Goal: Task Accomplishment & Management: Complete application form

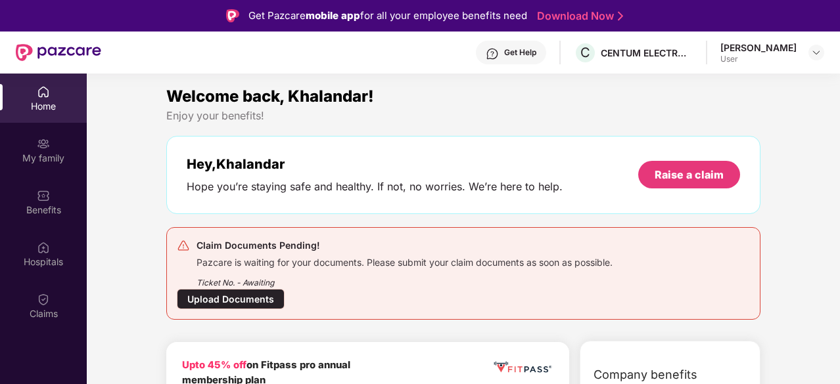
scroll to position [66, 0]
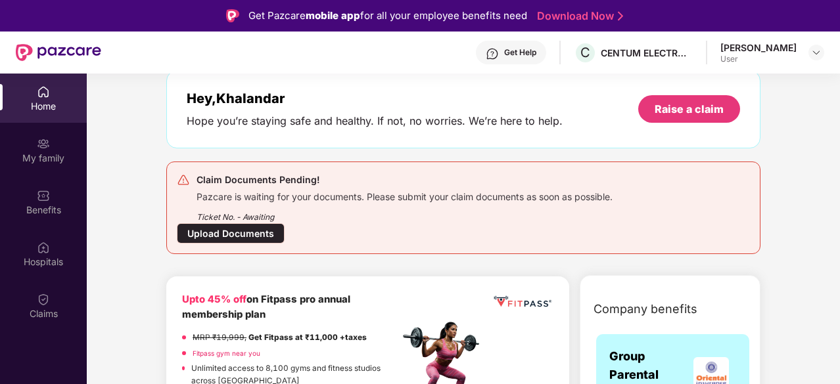
click at [267, 230] on div "Upload Documents" at bounding box center [231, 233] width 108 height 20
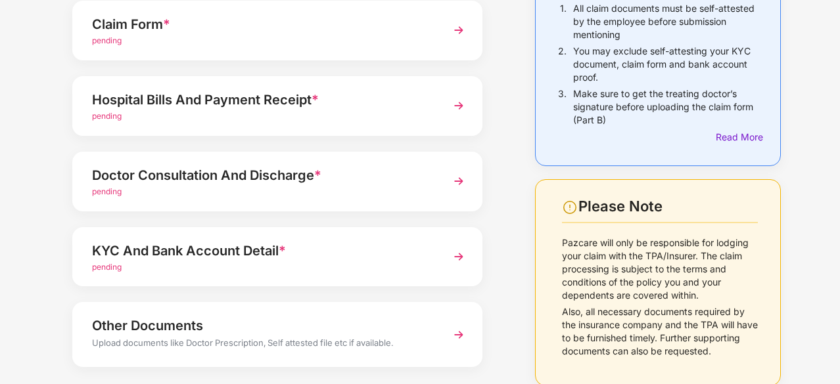
scroll to position [17, 0]
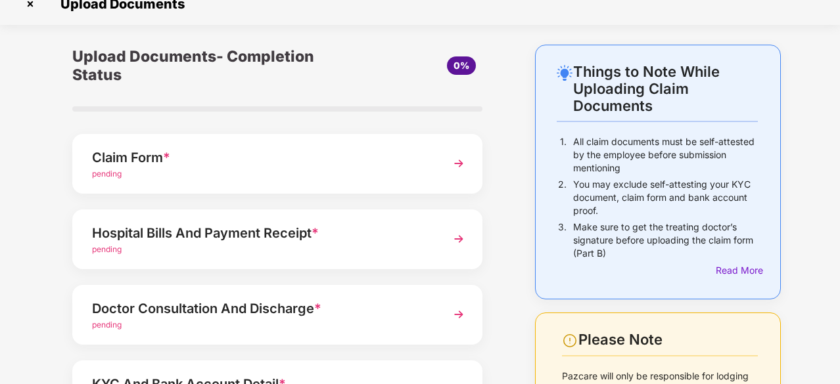
click at [459, 160] on img at bounding box center [459, 164] width 24 height 24
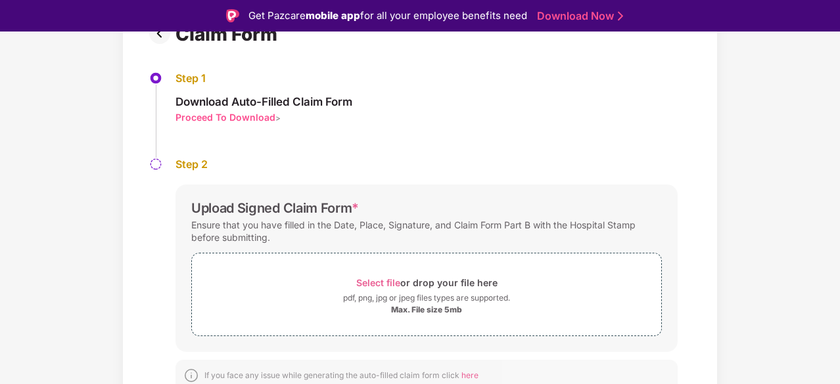
scroll to position [122, 0]
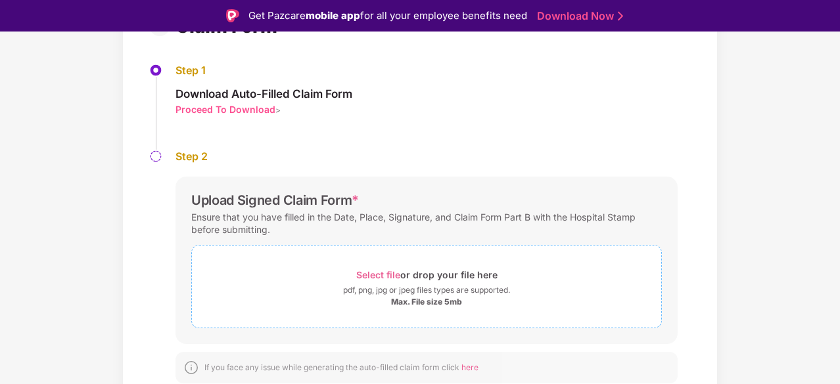
click at [386, 271] on span "Select file" at bounding box center [378, 274] width 44 height 11
click at [411, 300] on div "Max. File size 5mb" at bounding box center [426, 302] width 71 height 11
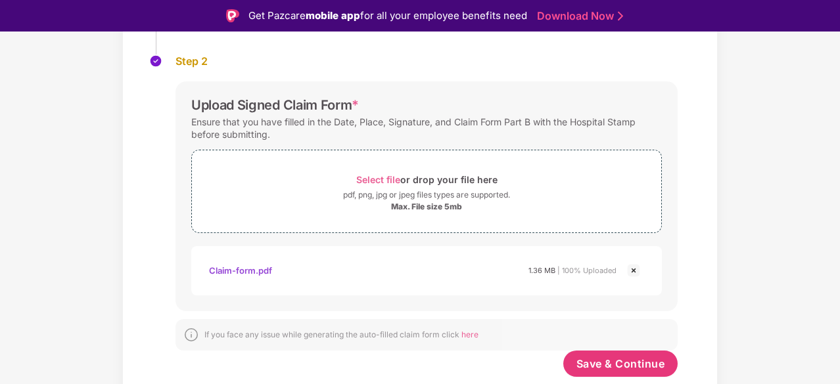
scroll to position [32, 0]
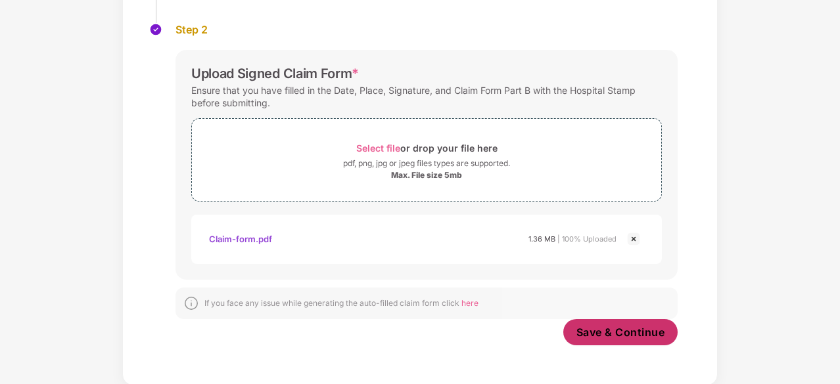
click at [641, 332] on span "Save & Continue" at bounding box center [620, 332] width 89 height 14
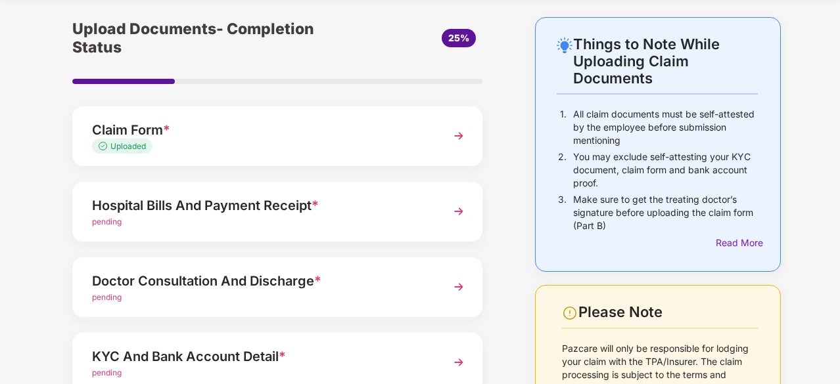
scroll to position [66, 0]
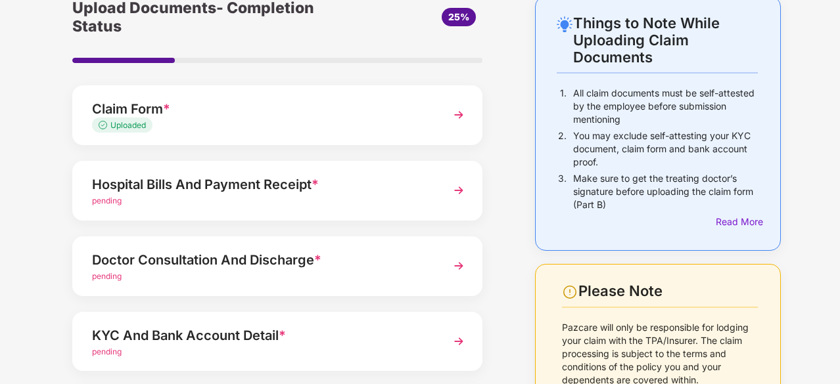
click at [457, 191] on img at bounding box center [459, 191] width 24 height 24
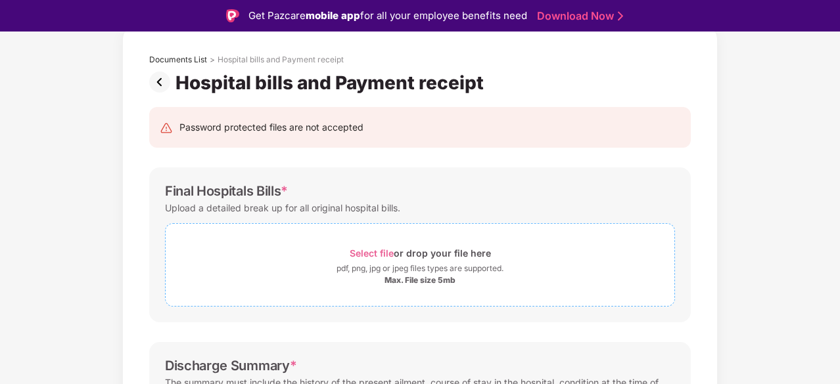
click at [380, 248] on span "Select file" at bounding box center [372, 253] width 44 height 11
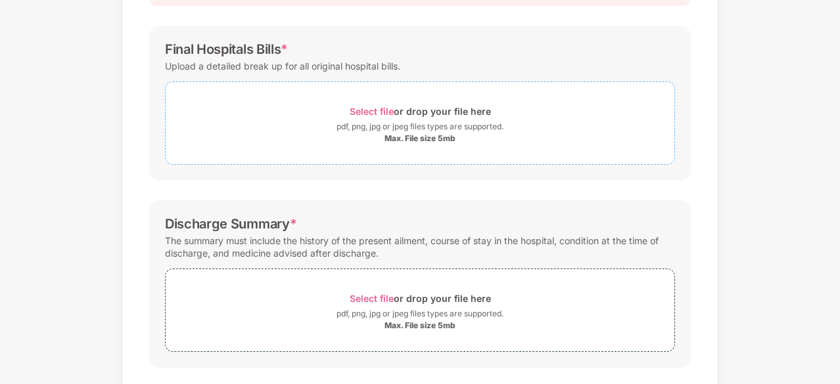
scroll to position [149, 0]
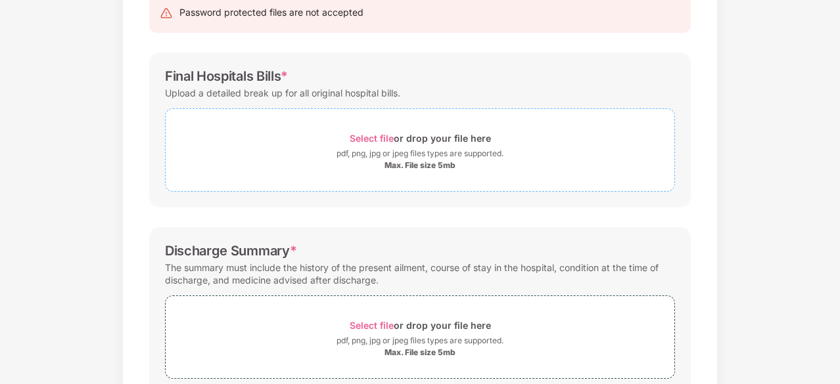
click at [370, 135] on span "Select file" at bounding box center [372, 138] width 44 height 11
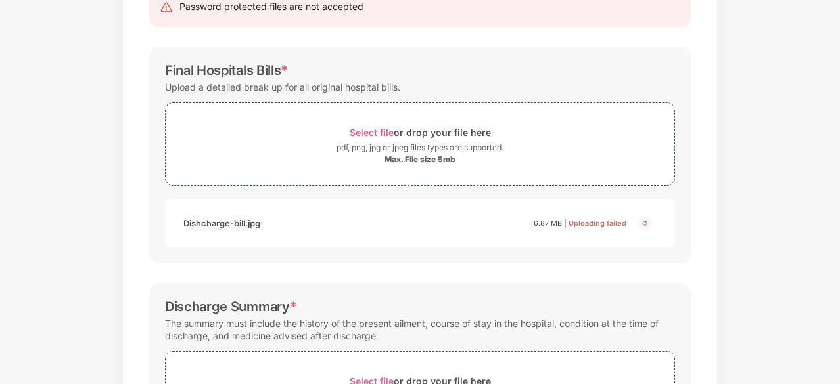
scroll to position [145, 0]
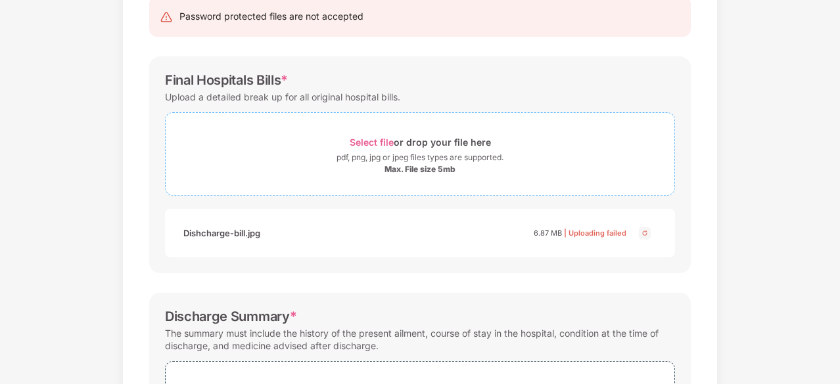
click at [384, 140] on span "Select file" at bounding box center [372, 142] width 44 height 11
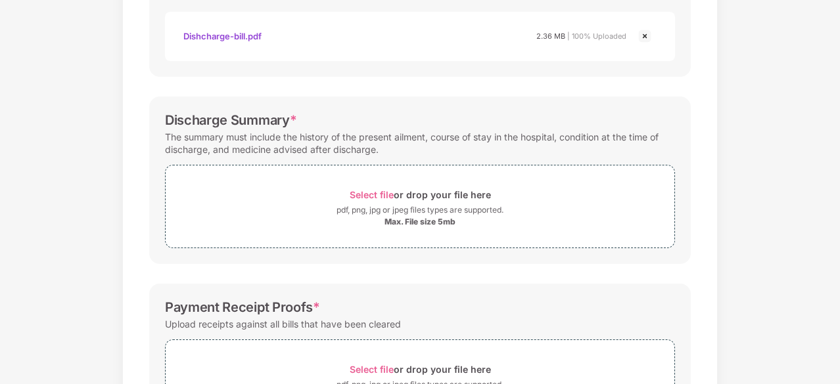
scroll to position [408, 0]
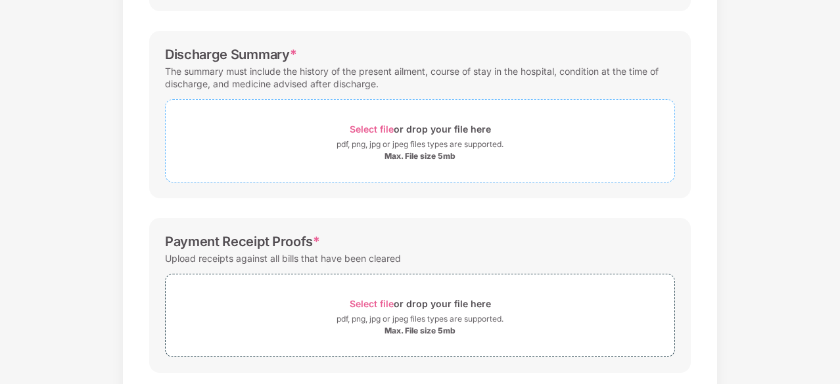
click at [369, 127] on span "Select file" at bounding box center [372, 129] width 44 height 11
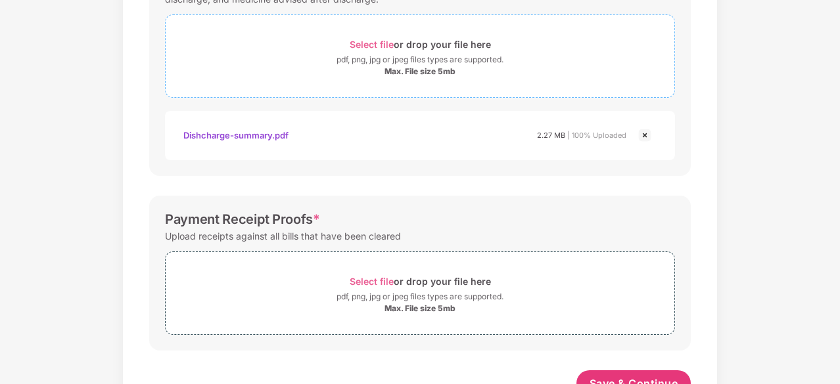
scroll to position [537, 0]
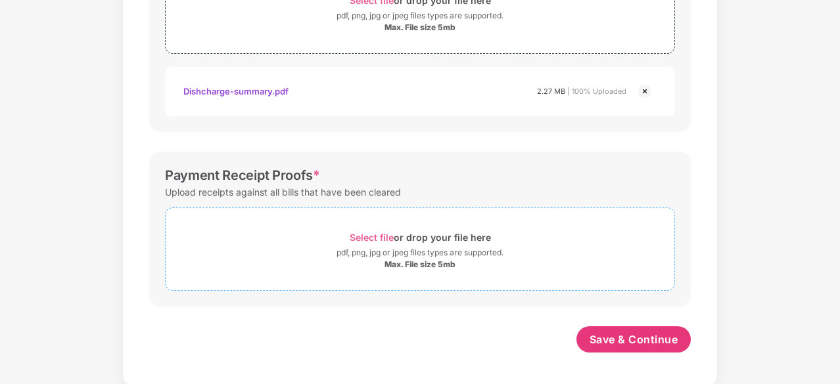
click at [392, 236] on span "Select file" at bounding box center [372, 237] width 44 height 11
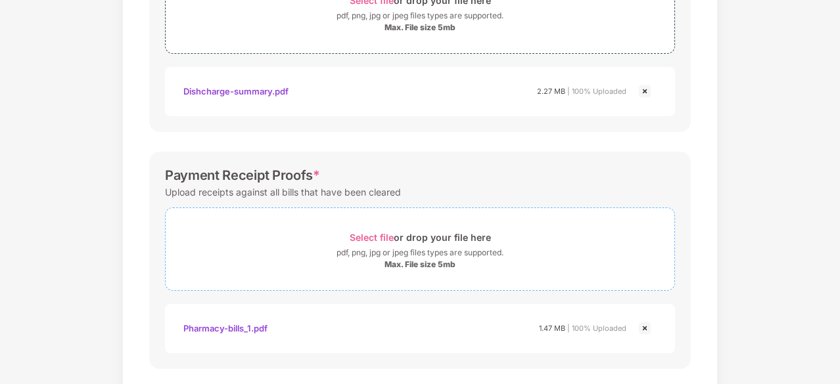
click at [381, 237] on span "Select file" at bounding box center [372, 237] width 44 height 11
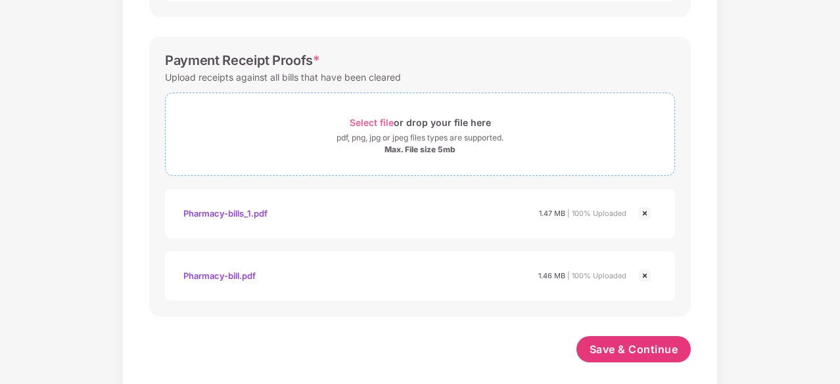
scroll to position [662, 0]
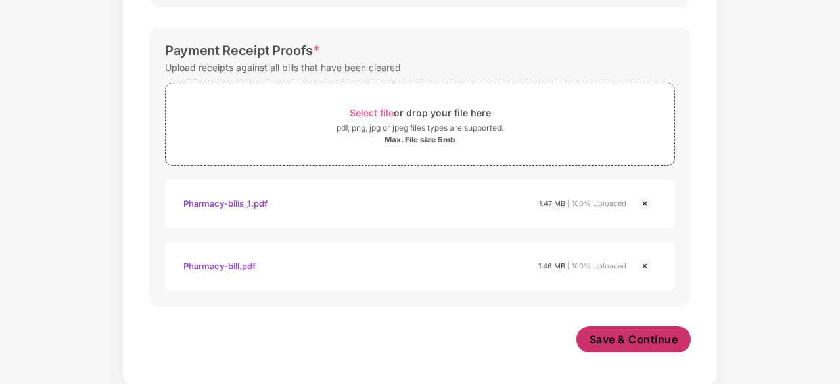
click at [624, 335] on span "Save & Continue" at bounding box center [634, 340] width 89 height 14
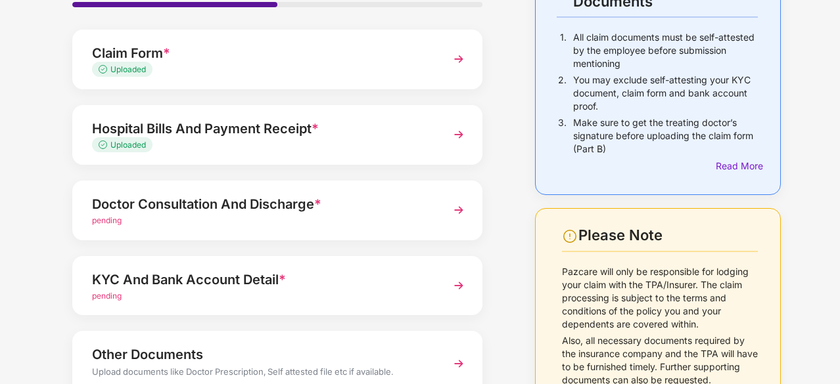
scroll to position [149, 0]
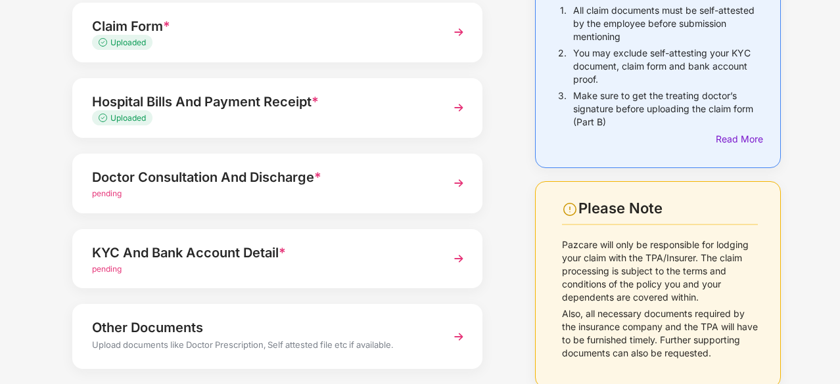
click at [464, 104] on img at bounding box center [459, 108] width 24 height 24
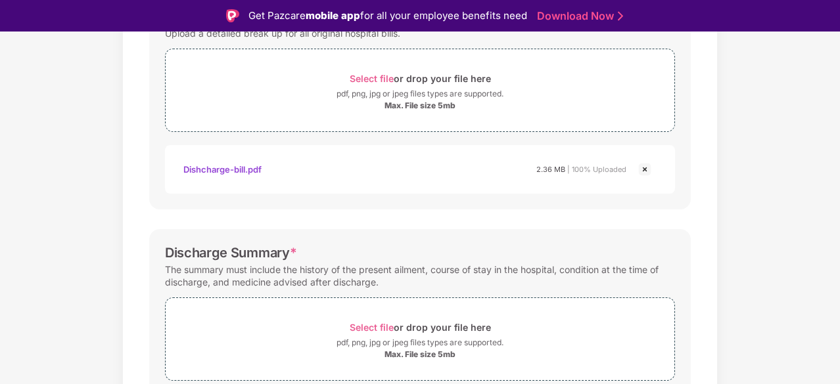
scroll to position [214, 0]
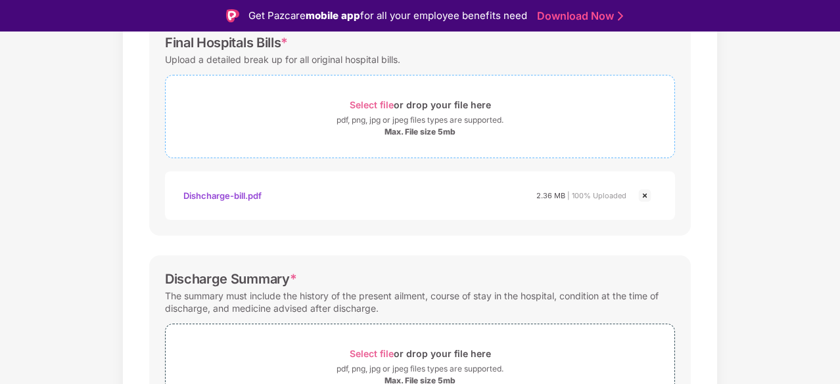
click at [382, 99] on span "Select file" at bounding box center [372, 104] width 44 height 11
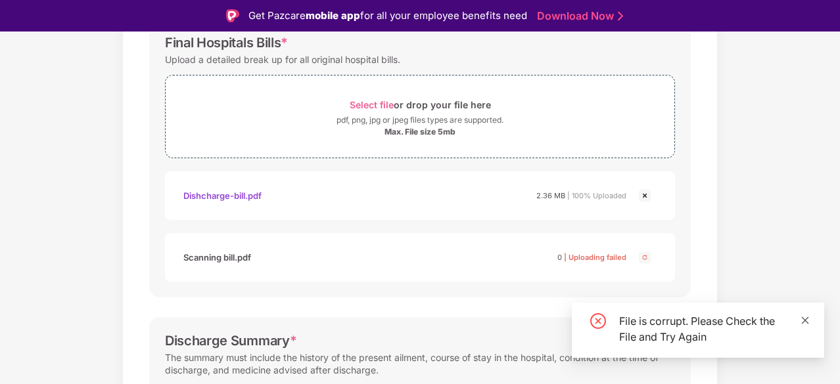
click at [804, 319] on icon "close" at bounding box center [805, 320] width 7 height 7
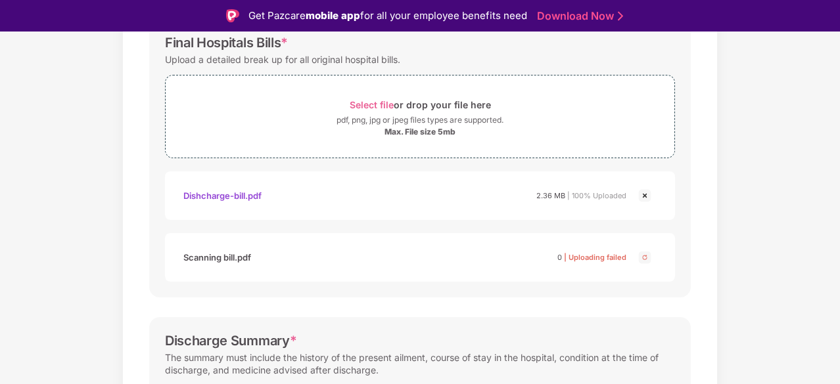
click at [647, 255] on img at bounding box center [645, 258] width 16 height 16
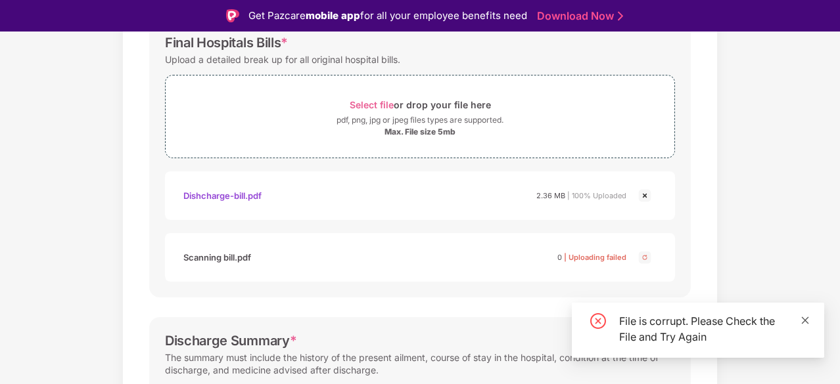
click at [807, 324] on icon "close" at bounding box center [805, 320] width 9 height 9
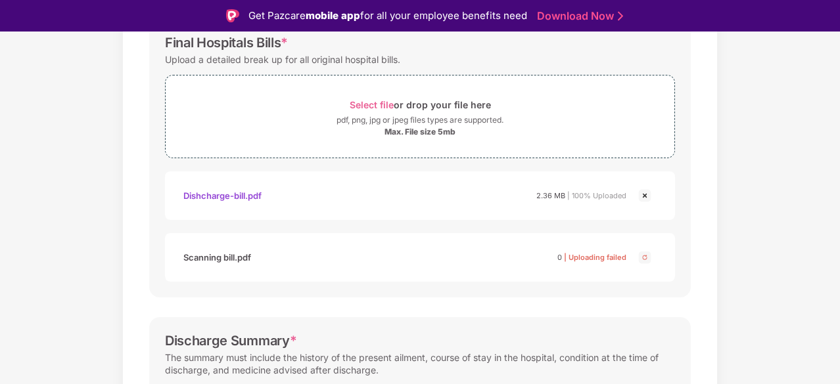
click at [642, 193] on img at bounding box center [645, 196] width 16 height 16
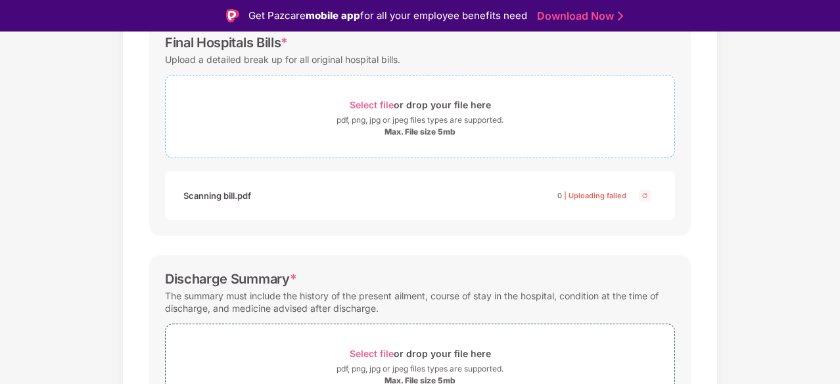
click at [388, 104] on span "Select file" at bounding box center [372, 104] width 44 height 11
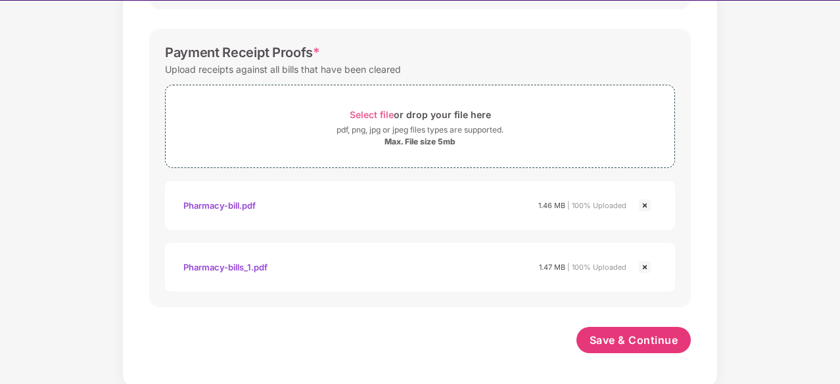
scroll to position [32, 0]
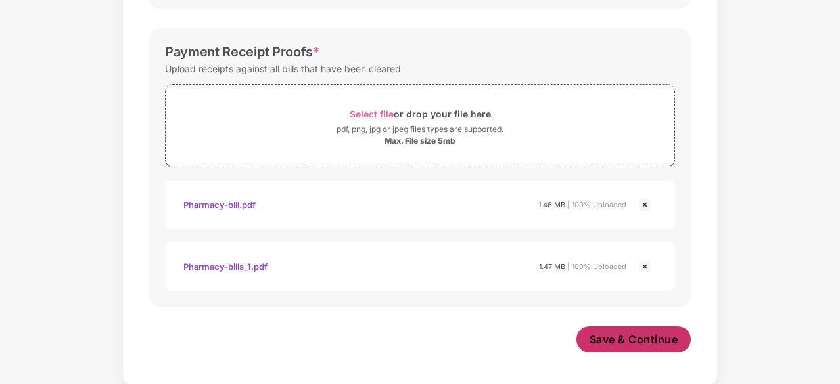
click at [603, 341] on span "Save & Continue" at bounding box center [634, 340] width 89 height 14
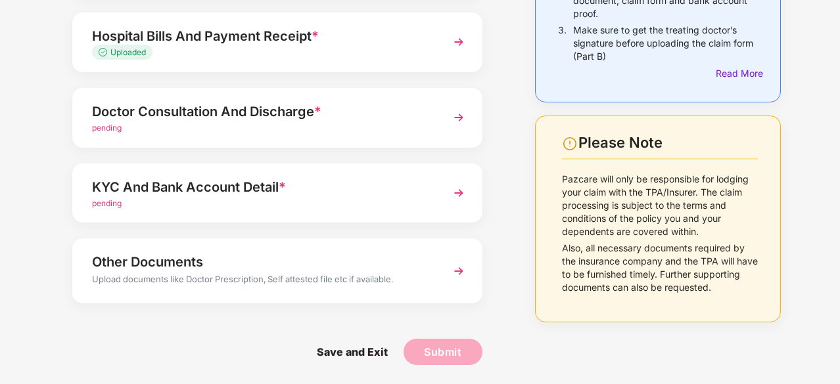
scroll to position [149, 0]
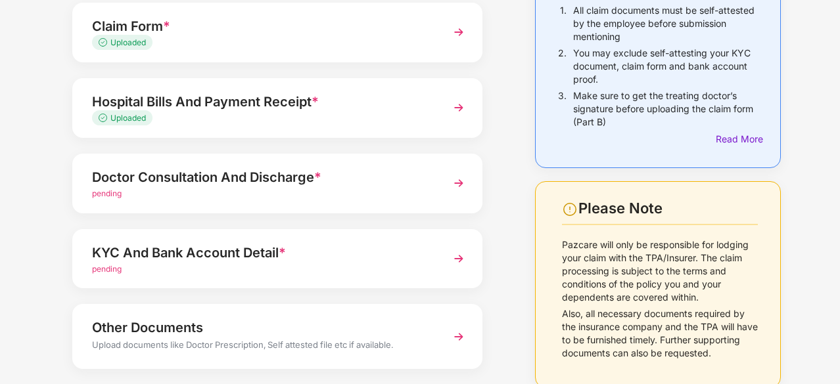
click at [459, 183] on img at bounding box center [459, 184] width 24 height 24
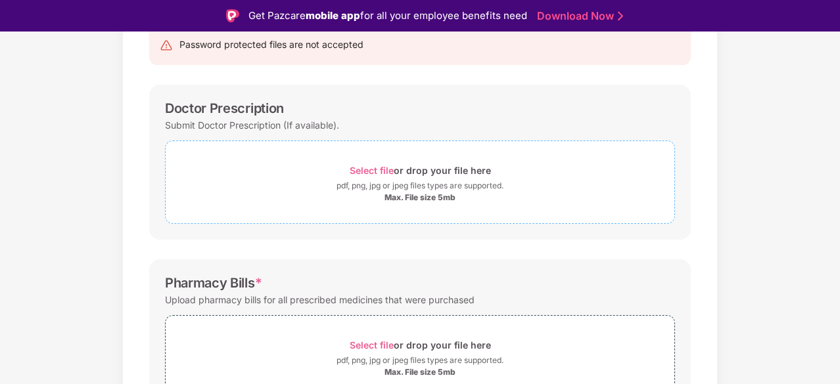
click at [373, 166] on span "Select file" at bounding box center [372, 170] width 44 height 11
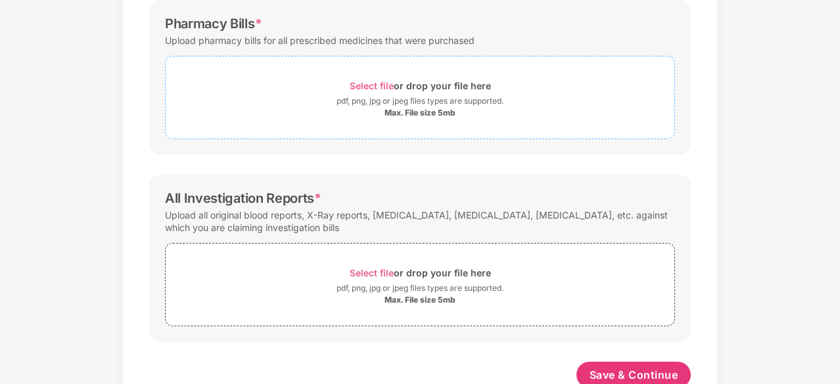
scroll to position [475, 0]
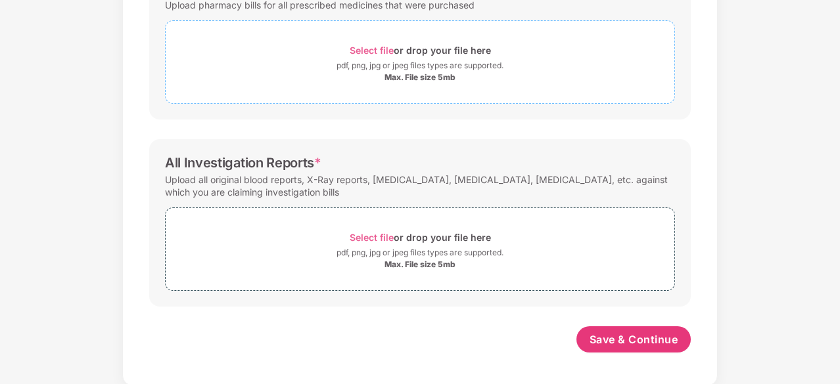
click at [379, 47] on span "Select file" at bounding box center [372, 50] width 44 height 11
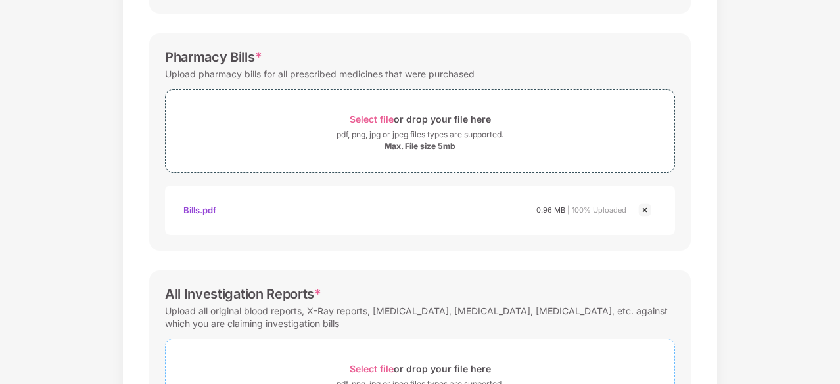
scroll to position [471, 0]
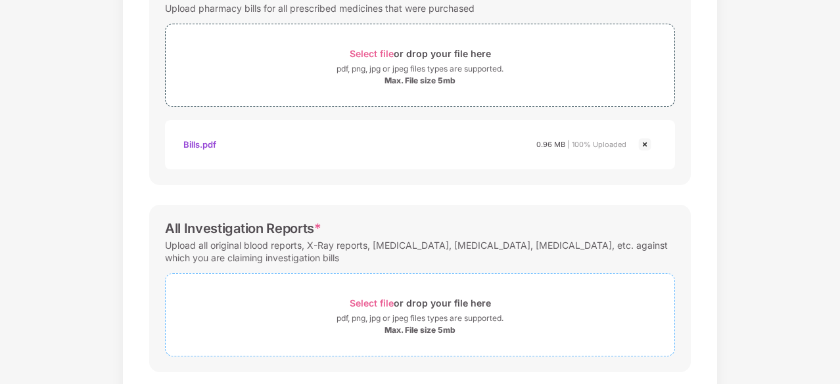
click at [375, 295] on div "Select file or drop your file here" at bounding box center [420, 303] width 141 height 18
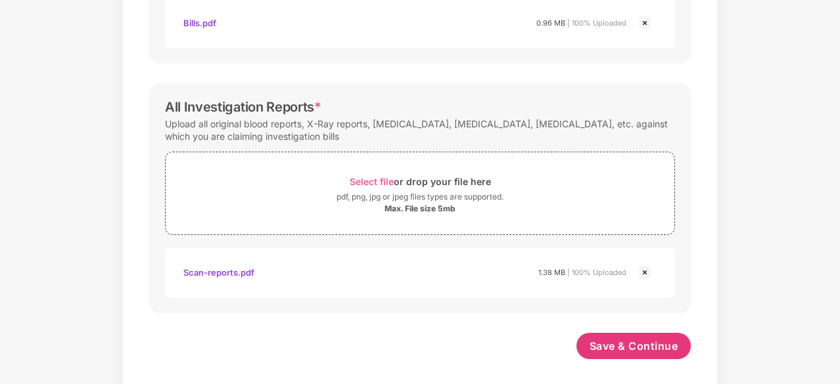
scroll to position [599, 0]
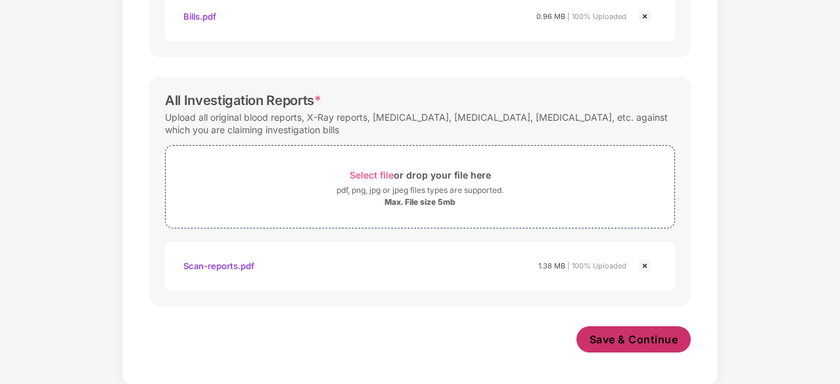
click at [617, 335] on span "Save & Continue" at bounding box center [634, 340] width 89 height 14
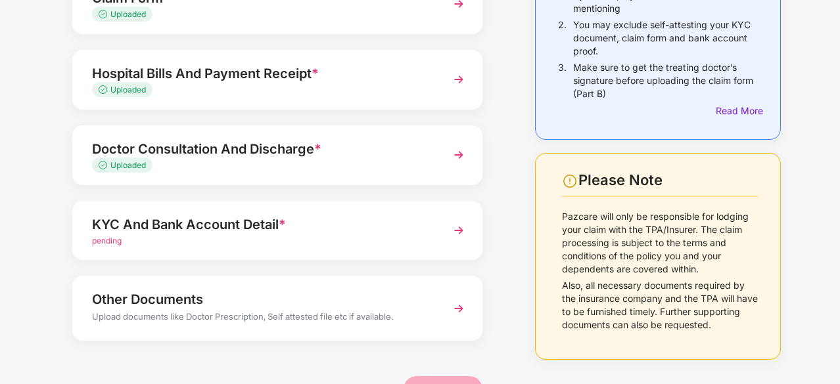
scroll to position [197, 0]
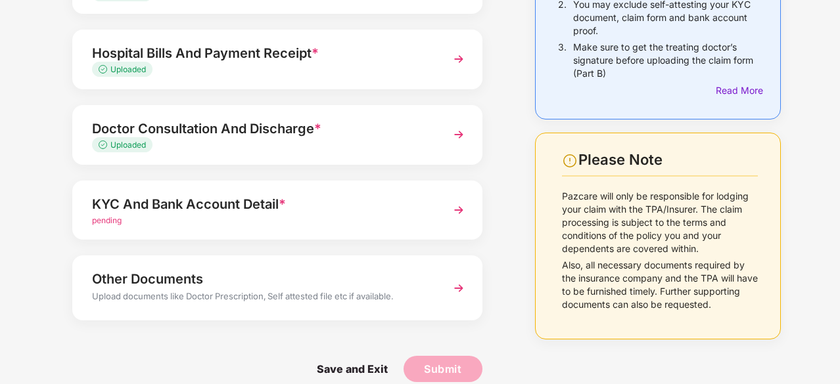
click at [457, 211] on img at bounding box center [459, 210] width 24 height 24
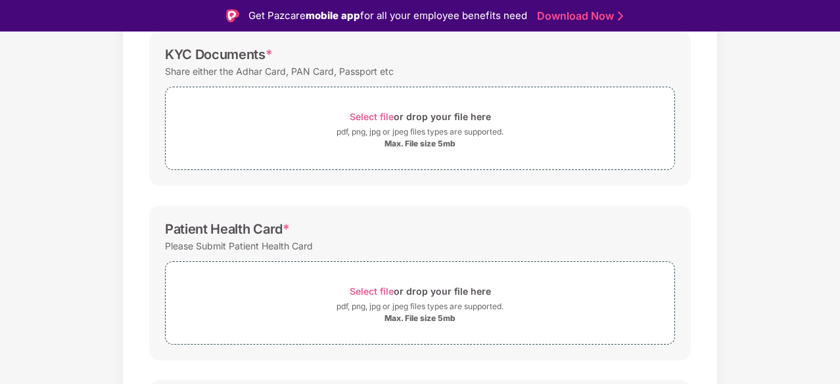
scroll to position [137, 0]
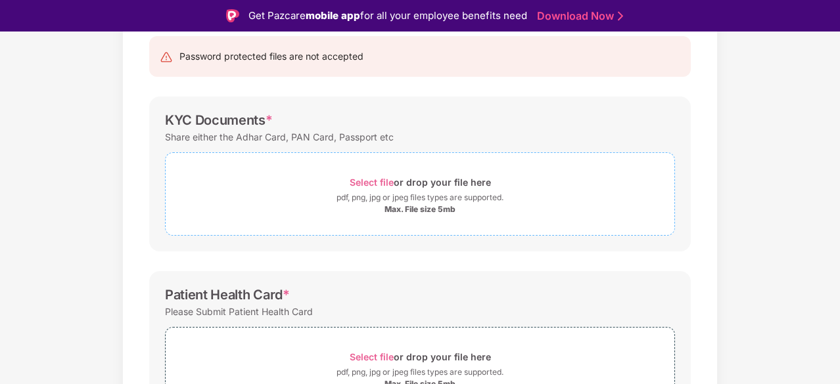
click at [377, 180] on span "Select file" at bounding box center [372, 182] width 44 height 11
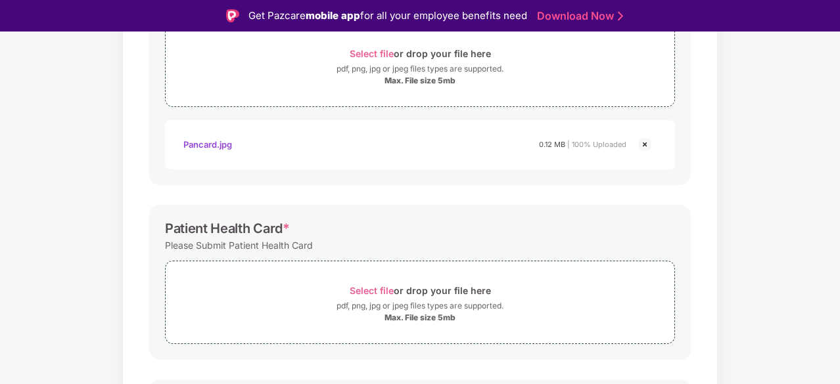
scroll to position [268, 0]
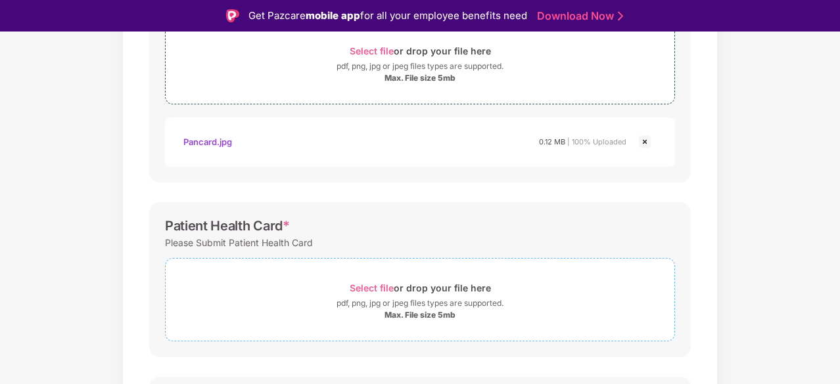
click at [385, 283] on span "Select file" at bounding box center [372, 288] width 44 height 11
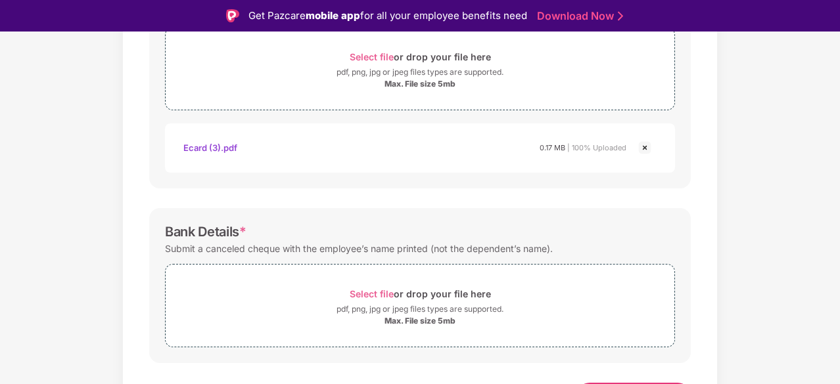
scroll to position [524, 0]
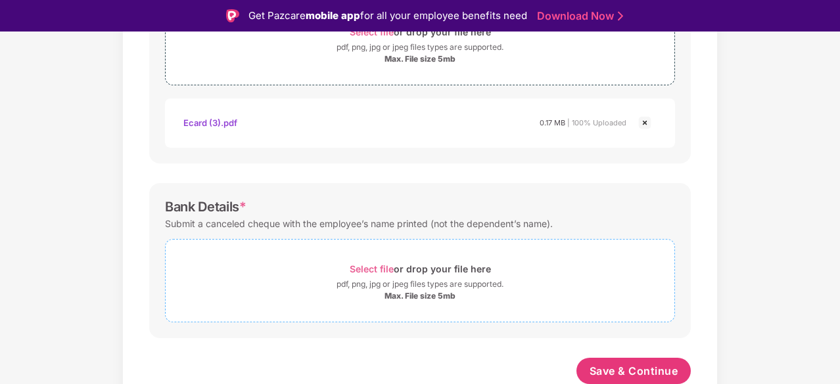
click at [376, 266] on span "Select file" at bounding box center [372, 269] width 44 height 11
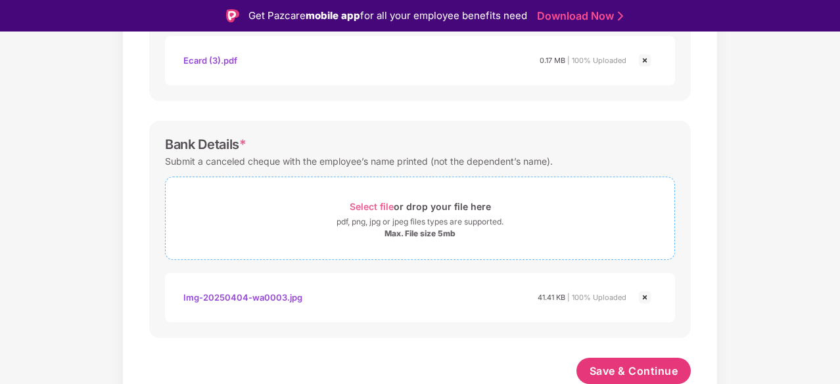
scroll to position [32, 0]
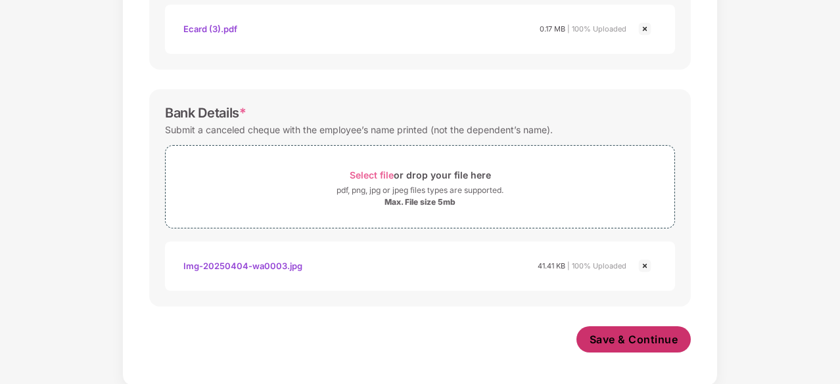
click at [628, 338] on span "Save & Continue" at bounding box center [634, 340] width 89 height 14
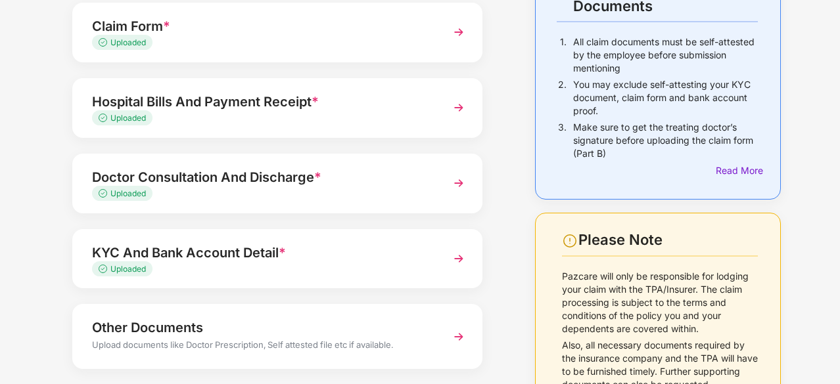
scroll to position [183, 0]
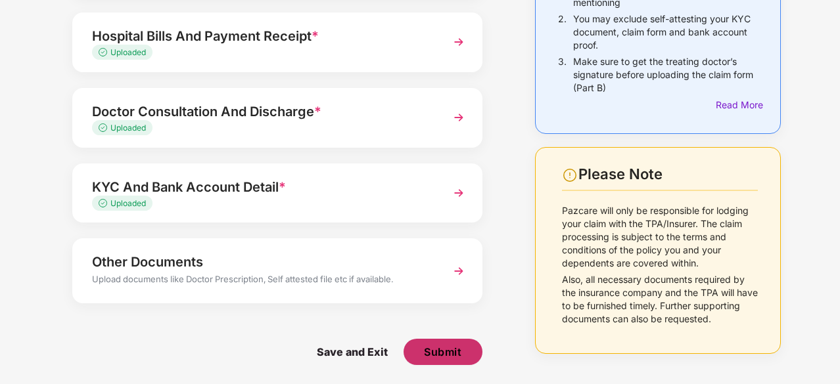
click at [456, 348] on span "Submit" at bounding box center [442, 352] width 37 height 14
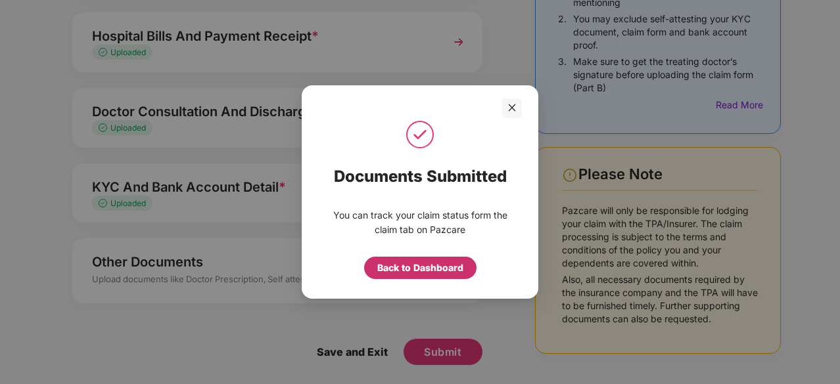
click at [423, 271] on div "Back to Dashboard" at bounding box center [420, 268] width 86 height 14
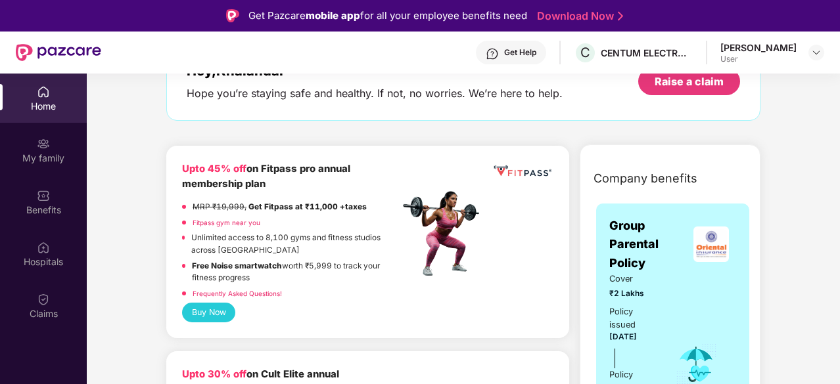
scroll to position [66, 0]
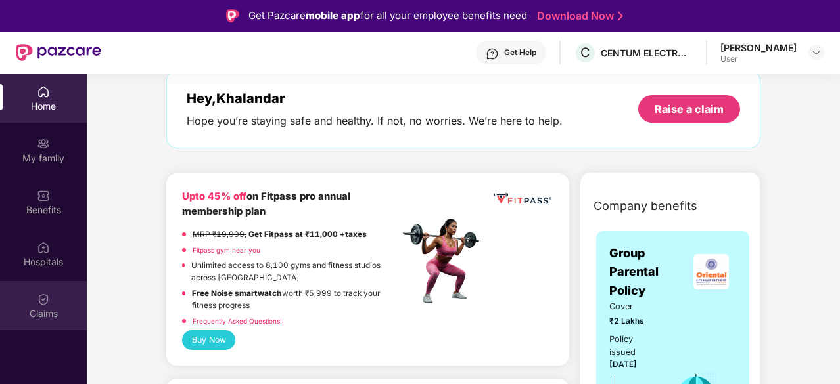
click at [45, 304] on img at bounding box center [43, 299] width 13 height 13
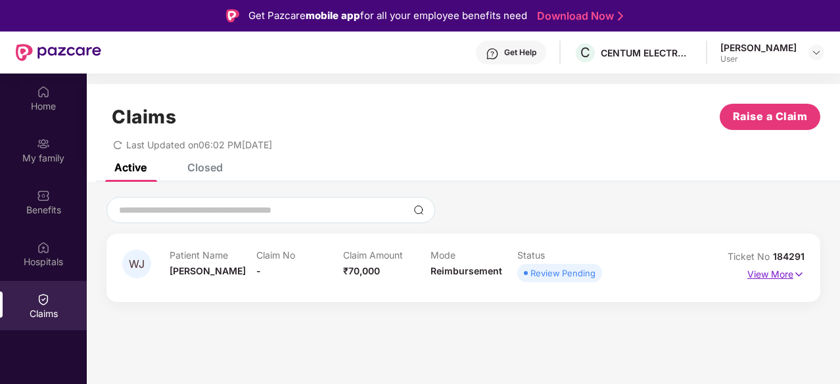
click at [798, 274] on img at bounding box center [798, 274] width 11 height 14
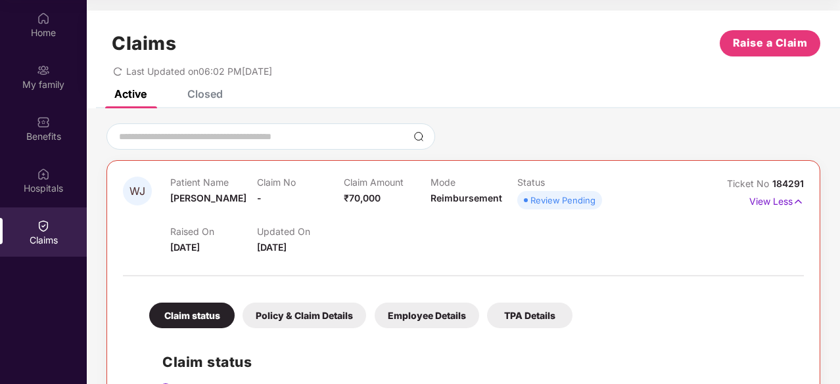
click at [670, 99] on div "Active Closed" at bounding box center [463, 99] width 753 height 18
